Goal: Navigation & Orientation: Find specific page/section

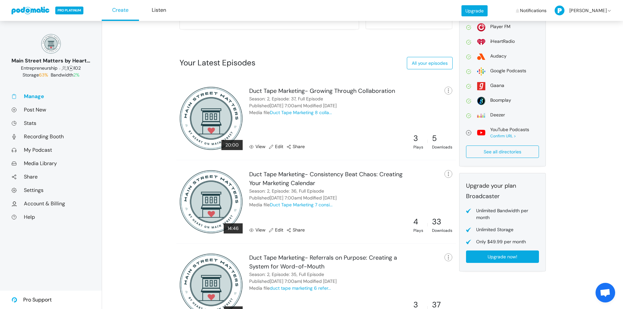
scroll to position [229, 0]
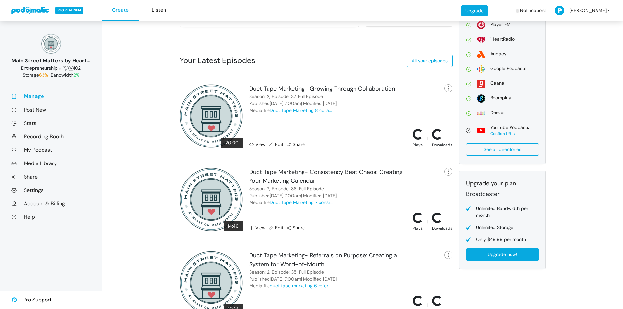
scroll to position [229, 0]
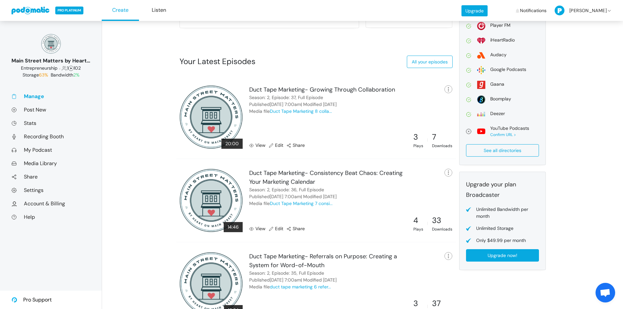
click at [257, 146] on link "View" at bounding box center [257, 145] width 16 height 7
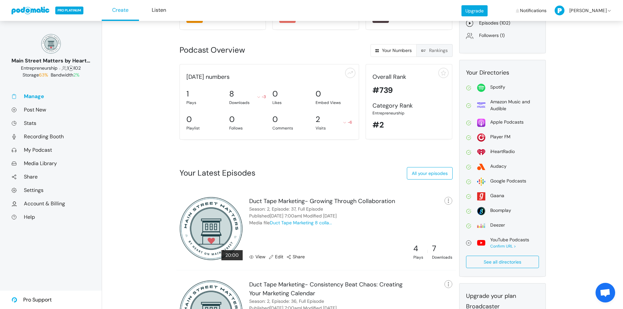
scroll to position [123, 0]
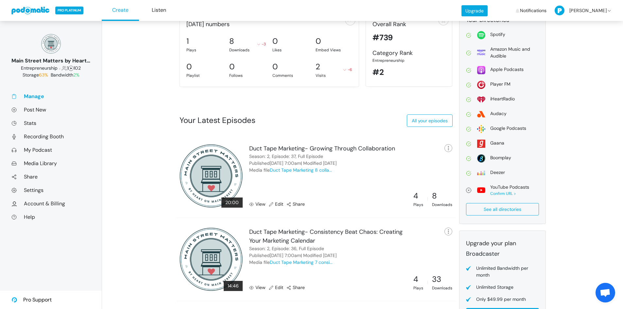
scroll to position [237, 0]
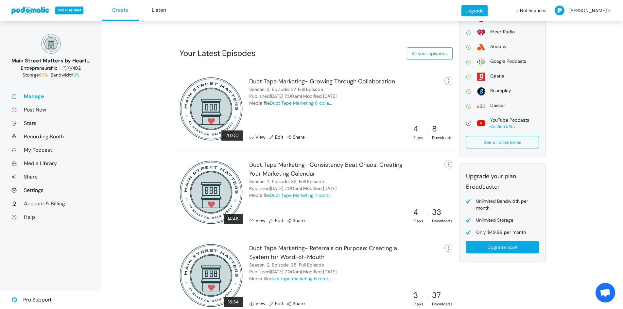
click at [259, 216] on div "Duct Tape Marketing- Consistency Beat Chaos: Creating Your Marketing Calendar S…" at bounding box center [327, 192] width 163 height 63
click at [259, 219] on link "View" at bounding box center [257, 220] width 16 height 7
